Goal: Entertainment & Leisure: Consume media (video, audio)

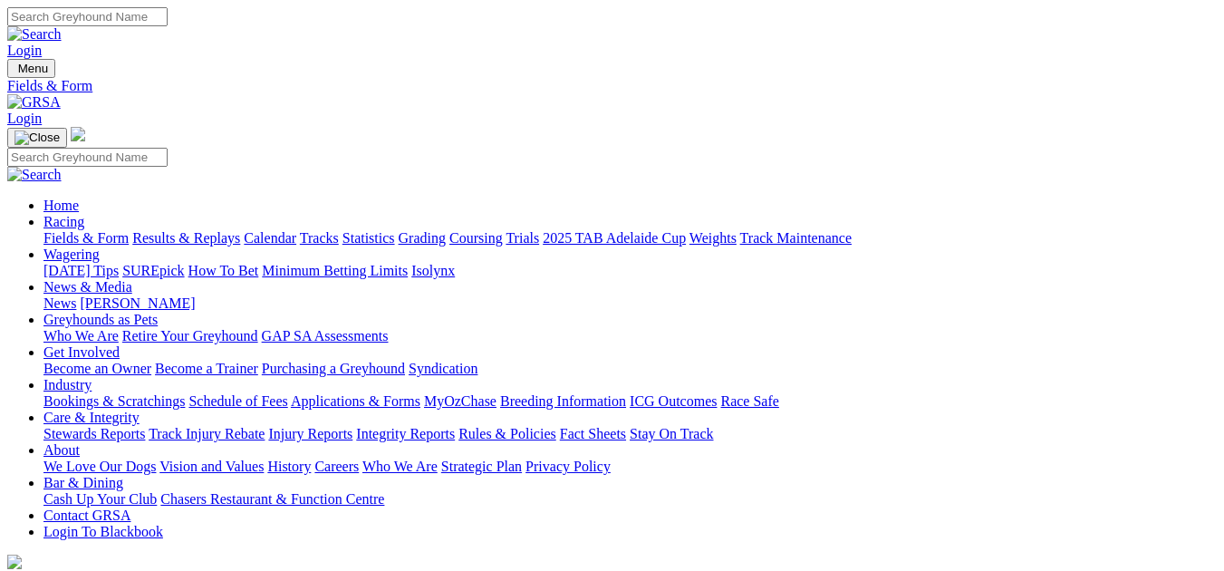
click at [222, 230] on link "Results & Replays" at bounding box center [186, 237] width 108 height 15
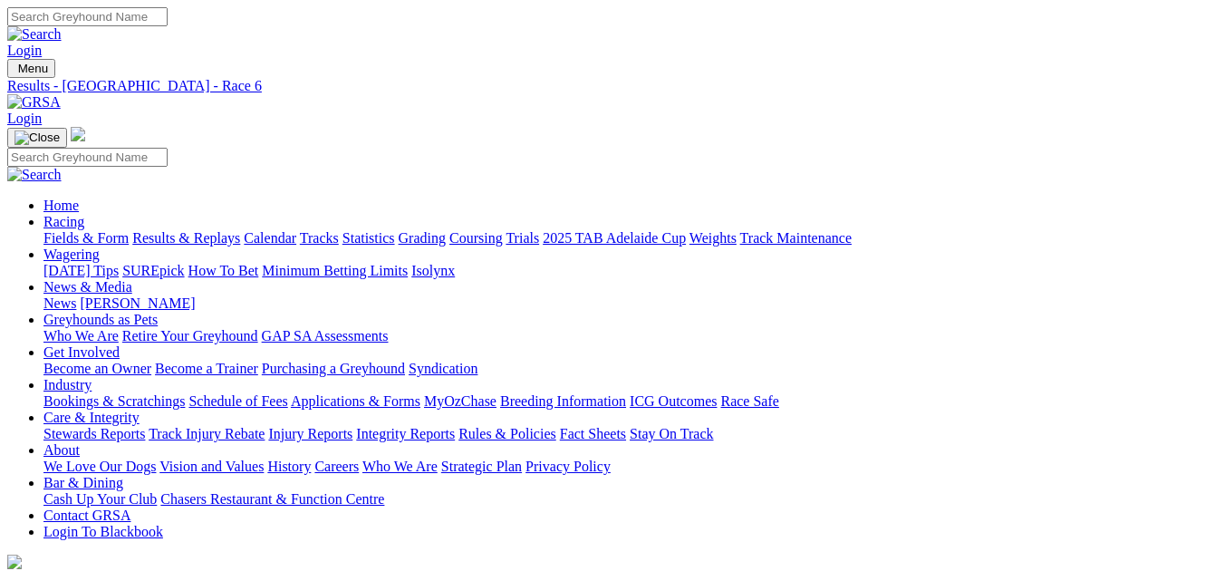
scroll to position [499, 0]
click at [84, 230] on link "Fields & Form" at bounding box center [85, 237] width 85 height 15
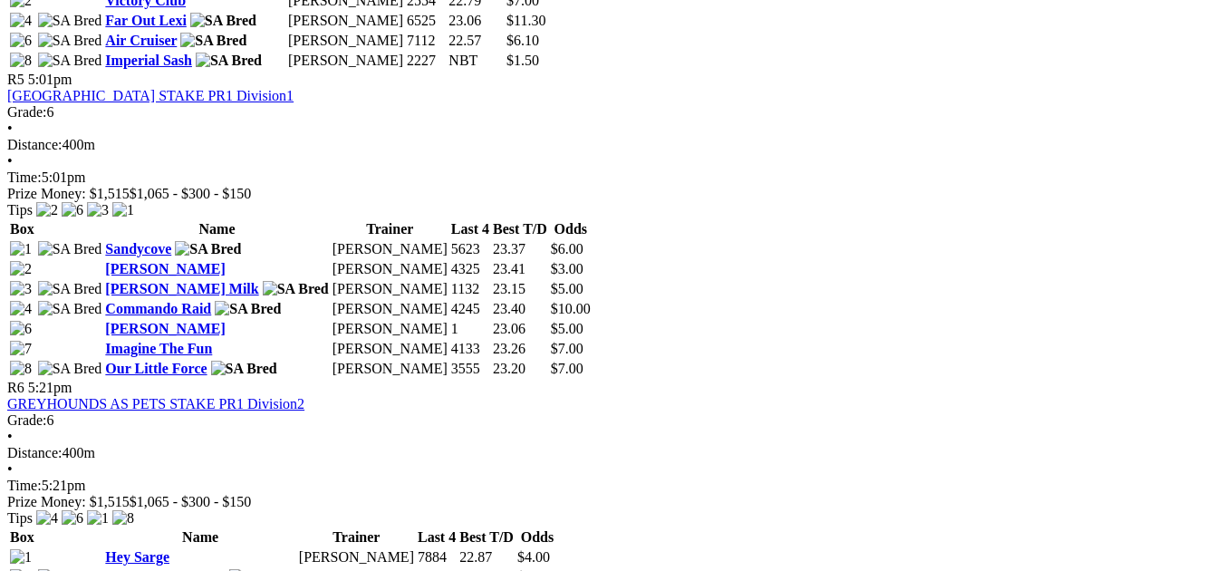
scroll to position [1969, 0]
